Goal: Task Accomplishment & Management: Use online tool/utility

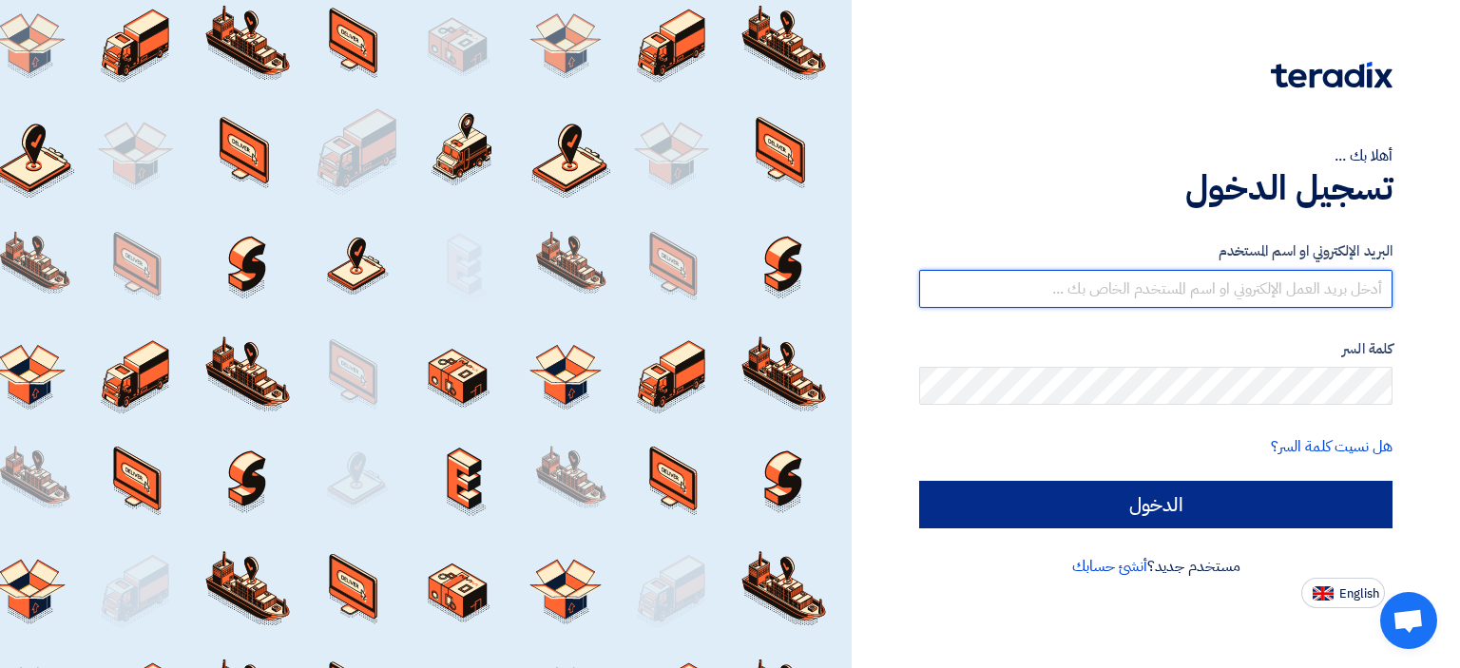
type input "[DOMAIN_NAME][EMAIL_ADDRESS][DOMAIN_NAME]"
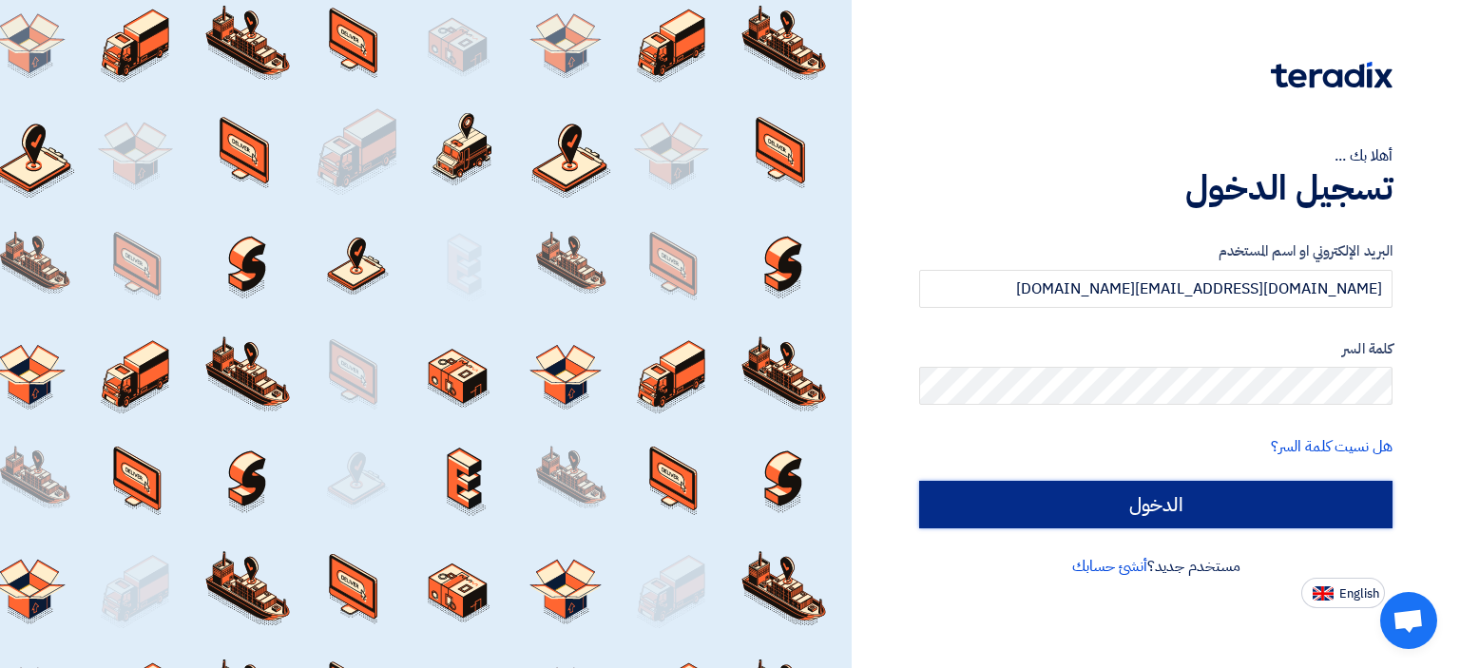
click at [1133, 510] on input "الدخول" at bounding box center [1155, 505] width 473 height 48
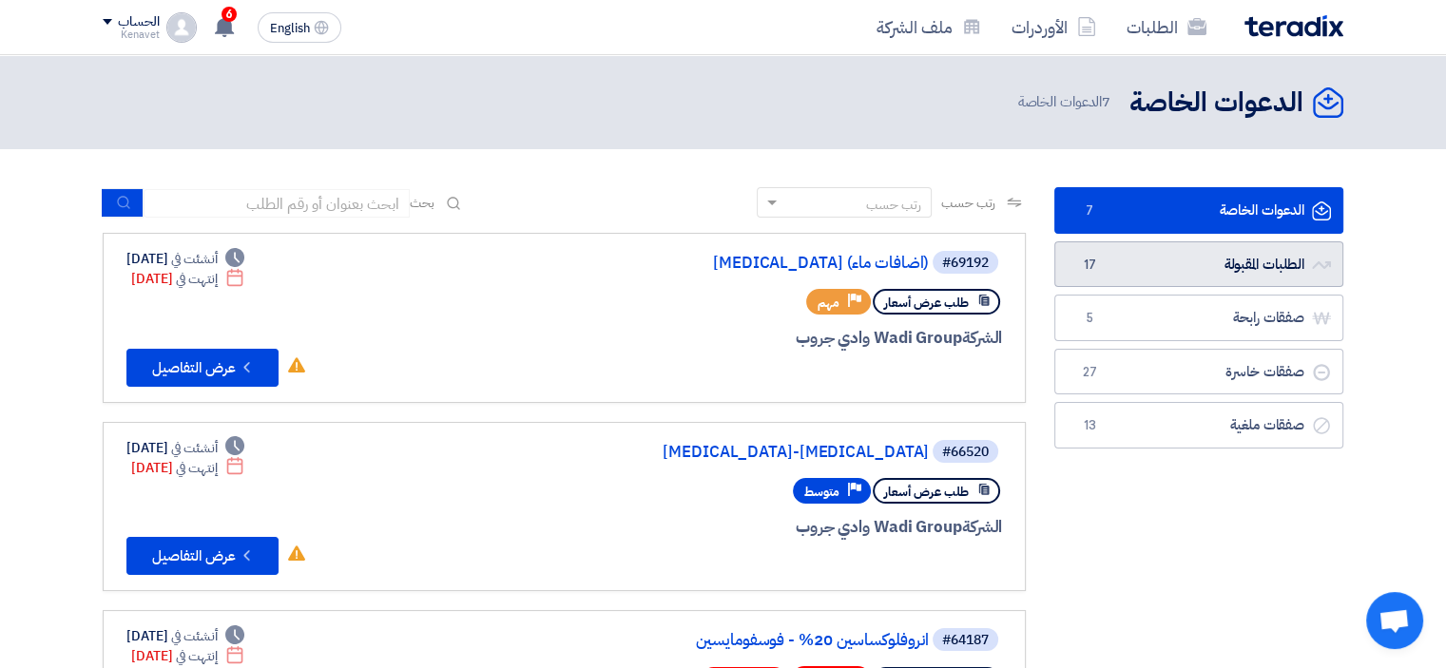
click at [1236, 254] on link "الطلبات المقبولة الطلبات المقبولة 17" at bounding box center [1198, 264] width 289 height 47
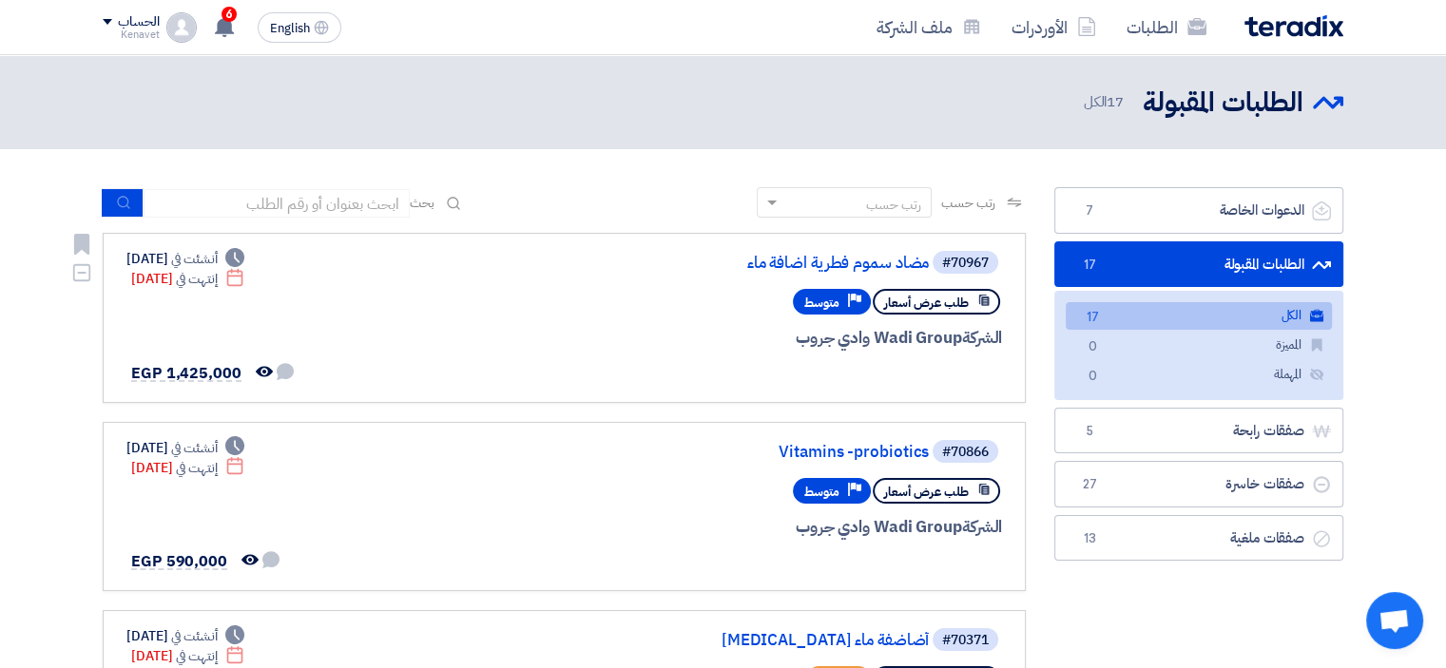
click at [891, 253] on div "#70967 مضاد سموم فطرية اضافة ماء" at bounding box center [773, 262] width 457 height 27
click at [890, 262] on link "مضاد سموم فطرية اضافة ماء" at bounding box center [738, 263] width 380 height 17
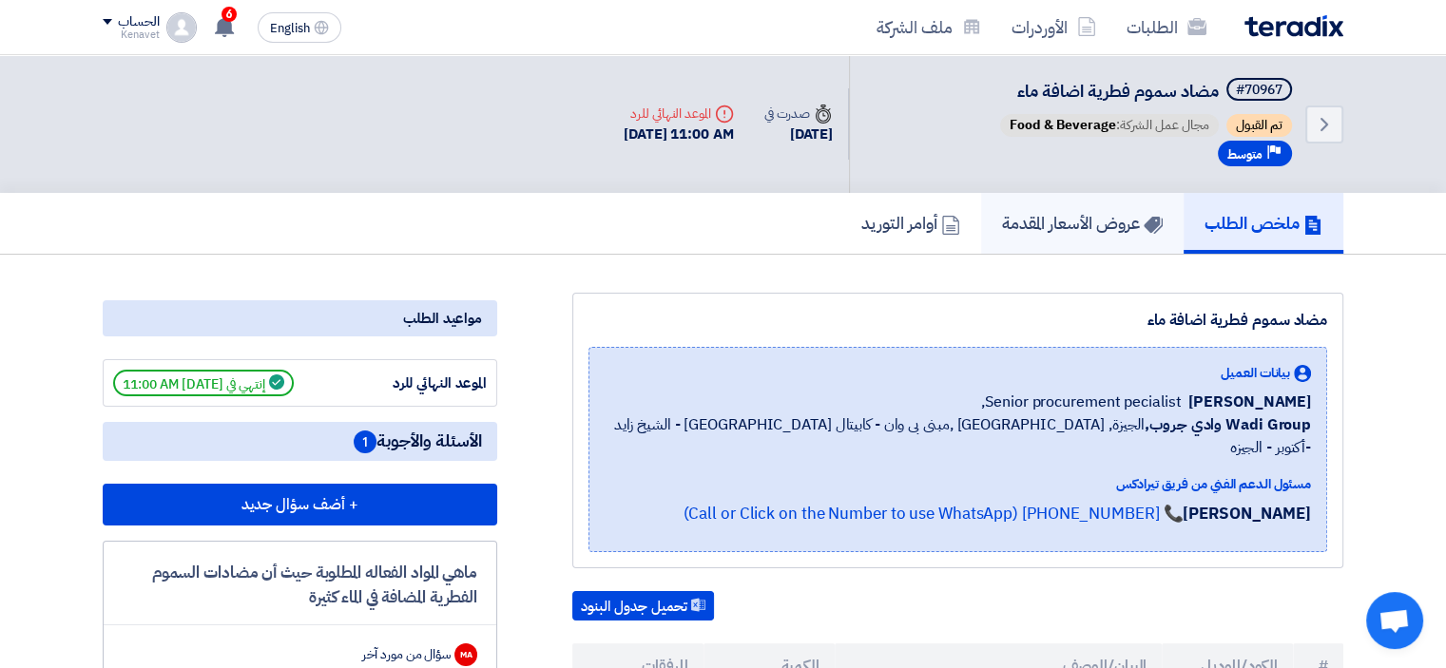
click at [1055, 243] on link "عروض الأسعار المقدمة" at bounding box center [1082, 223] width 202 height 61
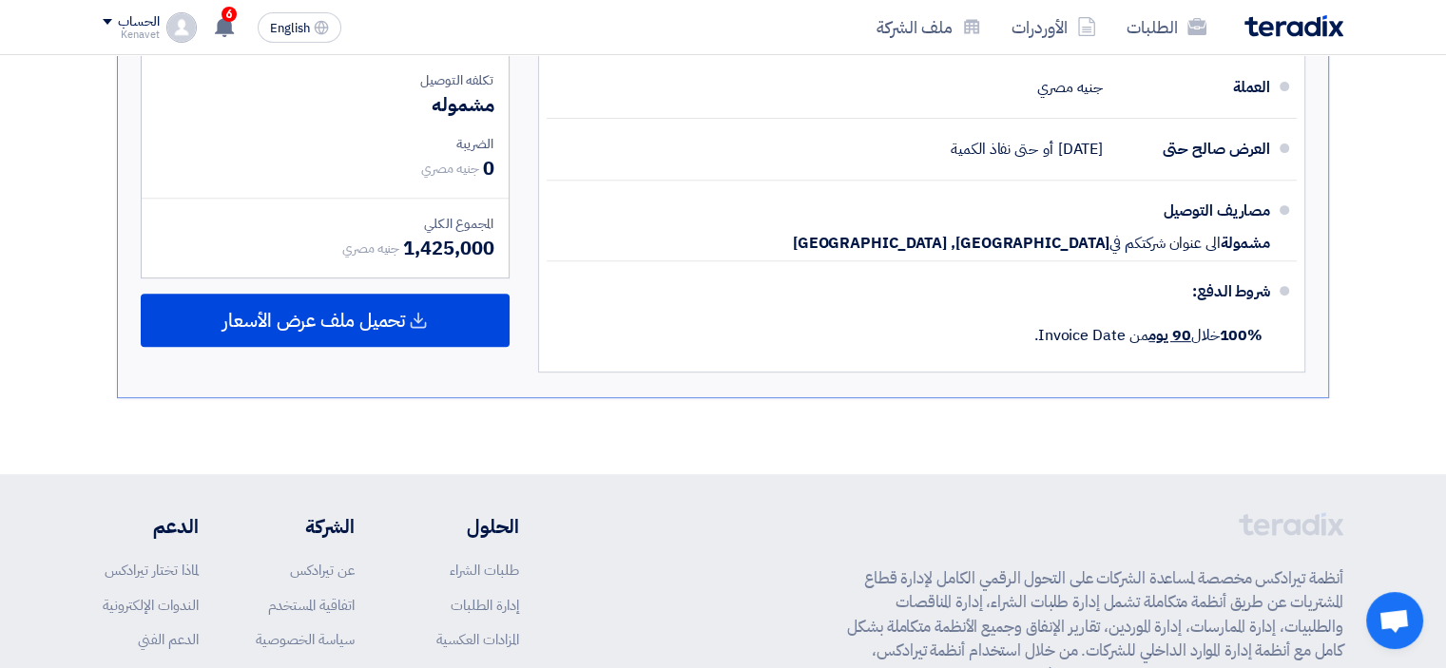
scroll to position [760, 0]
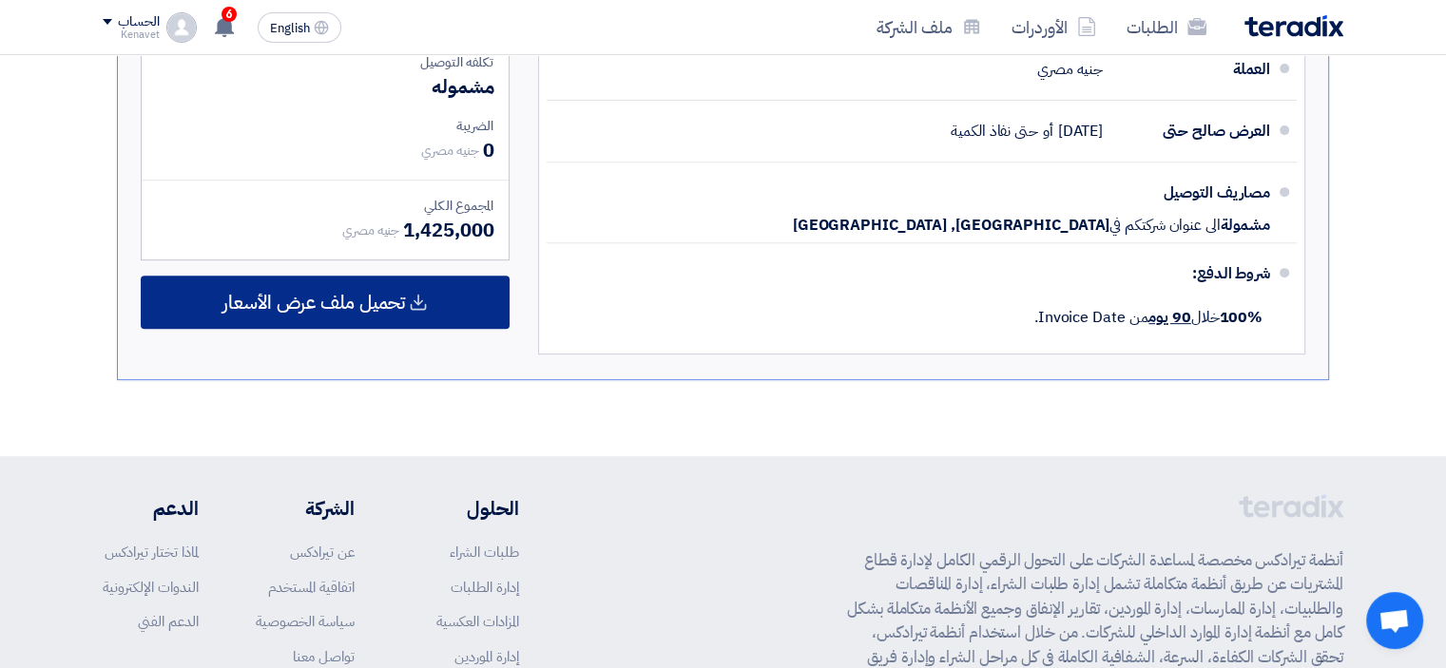
click at [440, 291] on div "تحميل ملف عرض الأسعار" at bounding box center [325, 302] width 369 height 53
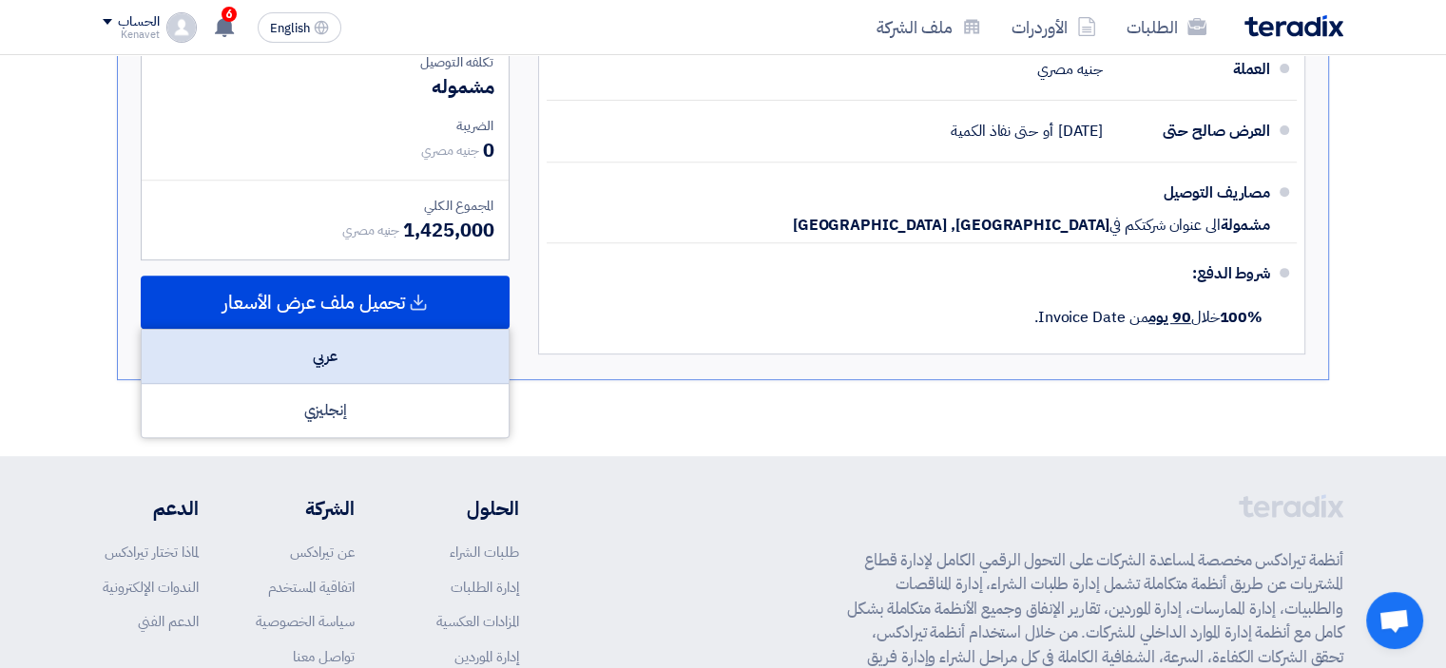
click at [429, 344] on div "عربي" at bounding box center [325, 357] width 367 height 54
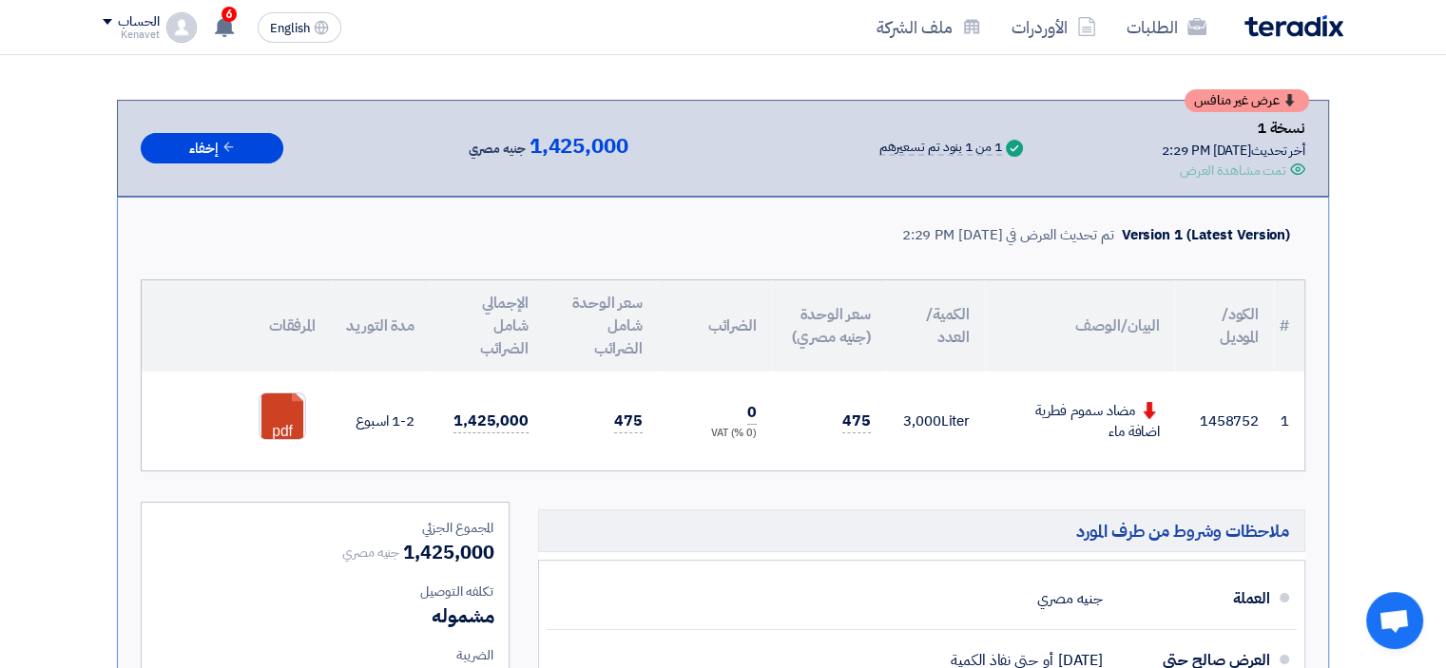
scroll to position [190, 0]
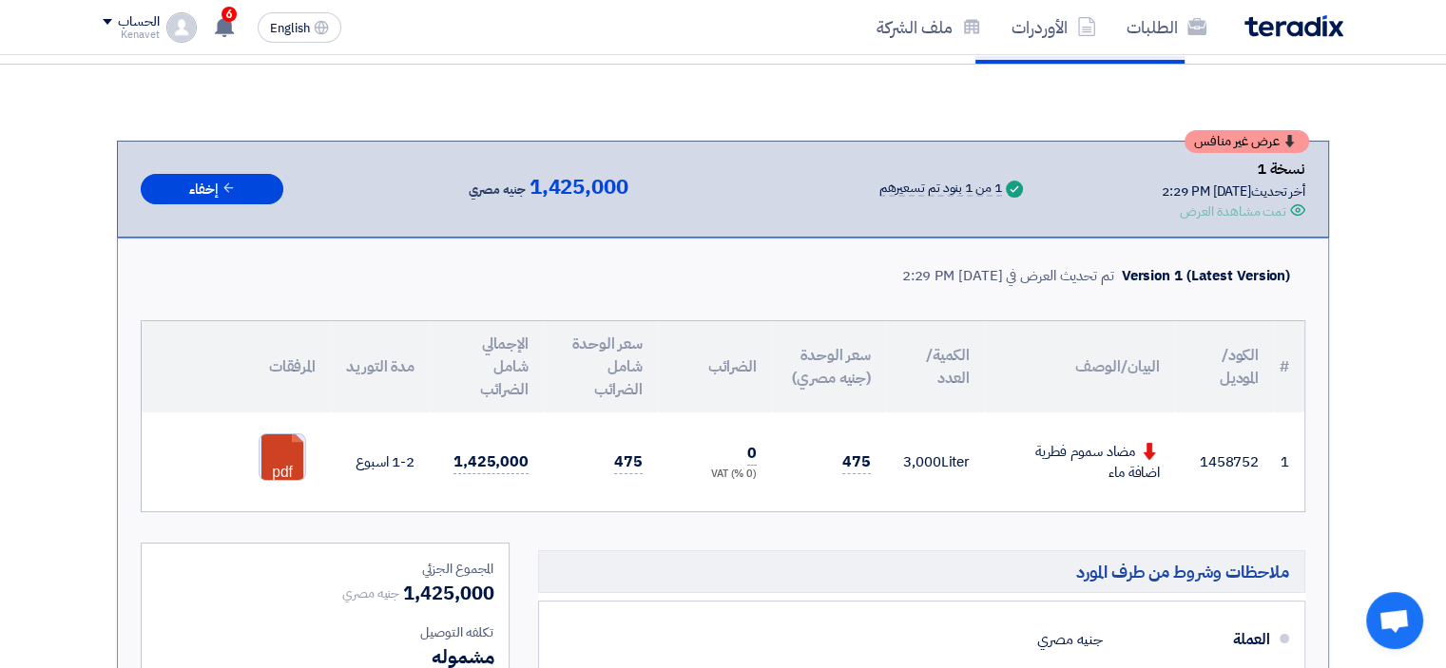
click at [275, 456] on link at bounding box center [335, 491] width 152 height 114
